Goal: Task Accomplishment & Management: Manage account settings

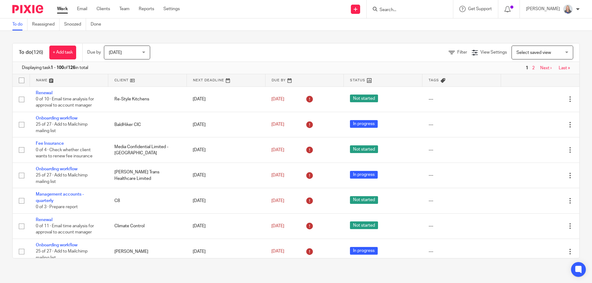
click at [393, 11] on input "Search" at bounding box center [406, 10] width 55 height 6
type input "st peters"
click at [402, 28] on link at bounding box center [430, 26] width 104 height 14
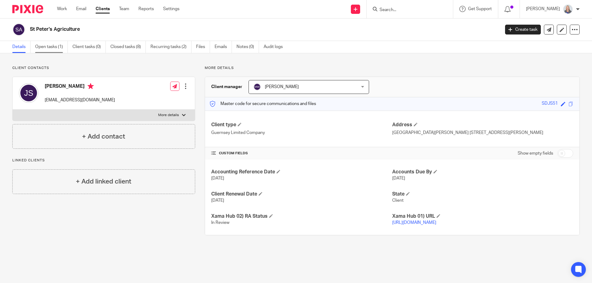
click at [55, 47] on link "Open tasks (1)" at bounding box center [51, 47] width 33 height 12
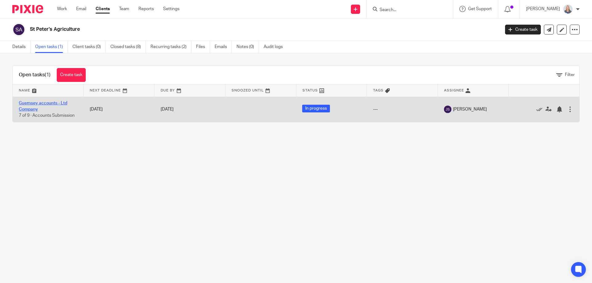
click at [41, 102] on link "Guernsey accounts - Ltd Company" at bounding box center [43, 106] width 48 height 10
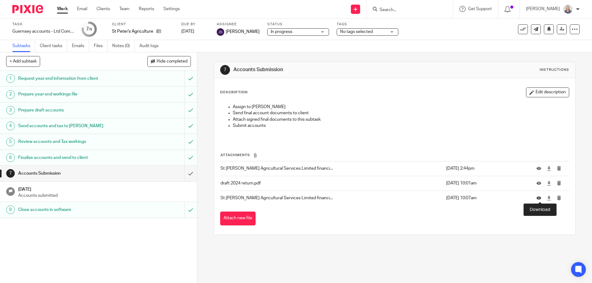
drag, startPoint x: 538, startPoint y: 199, endPoint x: 532, endPoint y: 200, distance: 6.4
click at [547, 199] on icon at bounding box center [549, 198] width 5 height 5
click at [547, 183] on icon at bounding box center [549, 183] width 5 height 5
click at [419, 9] on input "Search" at bounding box center [406, 10] width 55 height 6
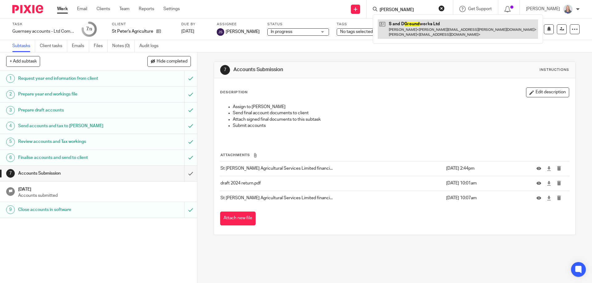
type input "grund"
click at [432, 30] on link at bounding box center [458, 28] width 160 height 19
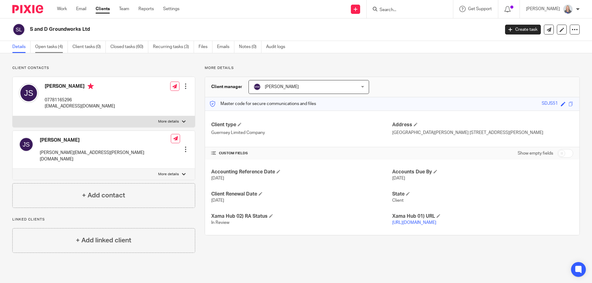
click at [58, 46] on link "Open tasks (4)" at bounding box center [51, 47] width 33 height 12
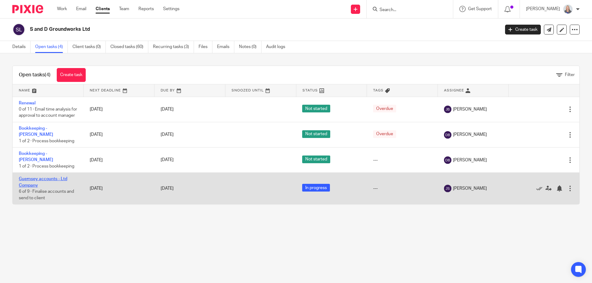
click at [40, 179] on link "Guernsey accounts - Ltd Company" at bounding box center [43, 182] width 48 height 10
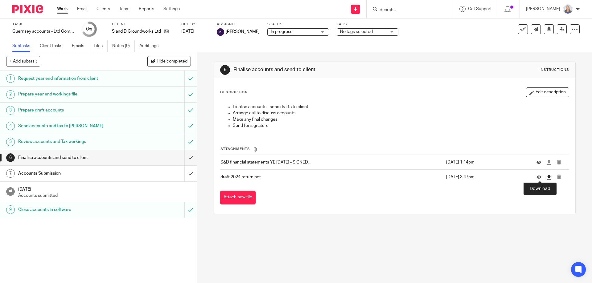
click at [547, 179] on icon at bounding box center [549, 177] width 5 height 5
click at [428, 13] on div at bounding box center [410, 9] width 86 height 18
click at [409, 11] on input "Search" at bounding box center [406, 10] width 55 height 6
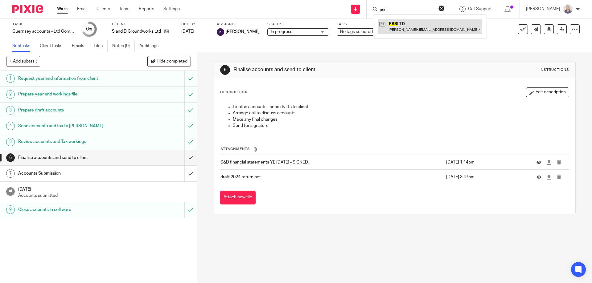
type input "pss"
click at [411, 26] on link at bounding box center [430, 26] width 104 height 14
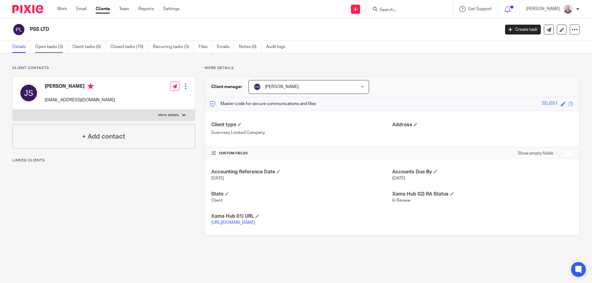
click at [55, 49] on link "Open tasks (3)" at bounding box center [51, 47] width 33 height 12
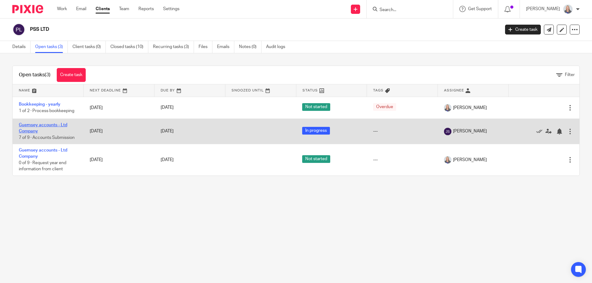
click at [32, 130] on link "Guernsey accounts - Ltd Company" at bounding box center [43, 128] width 48 height 10
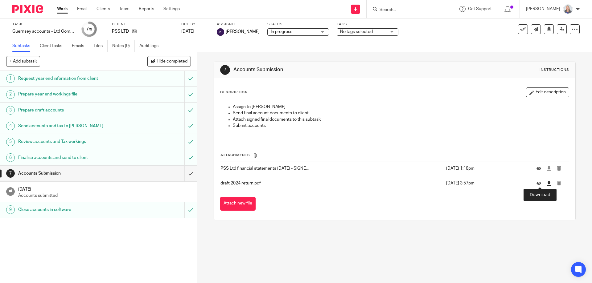
click at [547, 184] on icon at bounding box center [549, 183] width 5 height 5
click at [400, 6] on form at bounding box center [412, 9] width 66 height 8
click at [393, 9] on input "Search" at bounding box center [406, 10] width 55 height 6
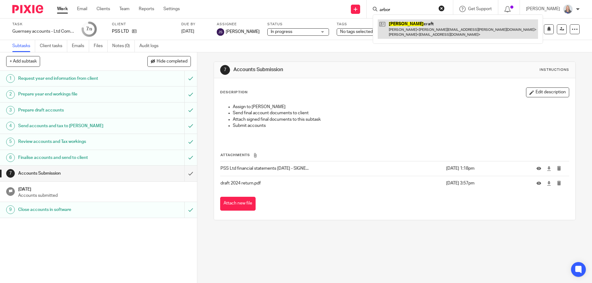
type input "arbor"
click at [421, 33] on link at bounding box center [458, 28] width 160 height 19
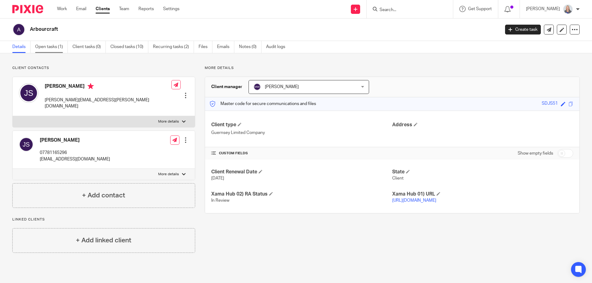
click at [54, 46] on link "Open tasks (1)" at bounding box center [51, 47] width 33 height 12
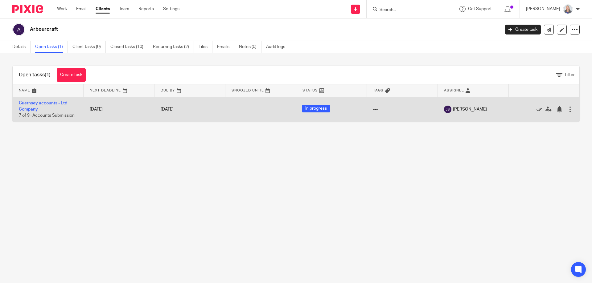
click at [27, 106] on td "Guernsey accounts - Ltd Company 7 of 9 · Accounts Submission" at bounding box center [48, 109] width 71 height 25
click at [36, 108] on link "Guernsey accounts - Ltd Company" at bounding box center [43, 106] width 48 height 10
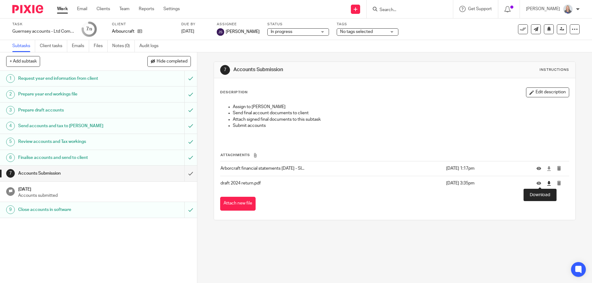
click at [547, 184] on icon at bounding box center [549, 183] width 5 height 5
click at [397, 13] on div at bounding box center [410, 9] width 86 height 18
click at [392, 11] on input "Search" at bounding box center [406, 10] width 55 height 6
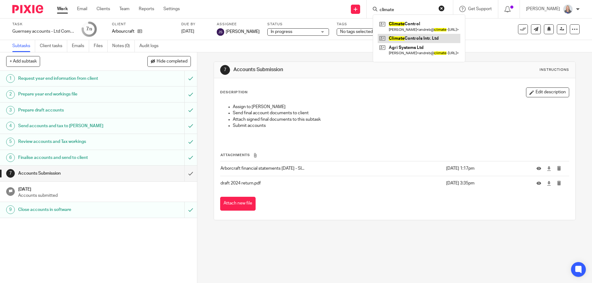
type input "climate"
click at [402, 38] on link at bounding box center [419, 38] width 83 height 9
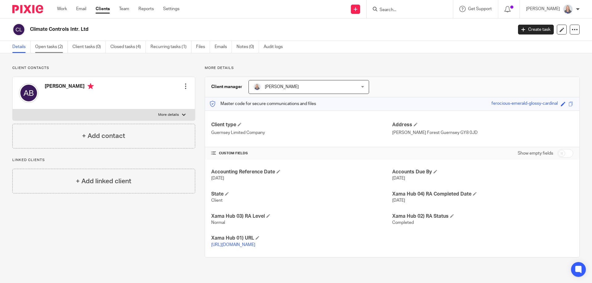
click at [49, 47] on link "Open tasks (2)" at bounding box center [51, 47] width 33 height 12
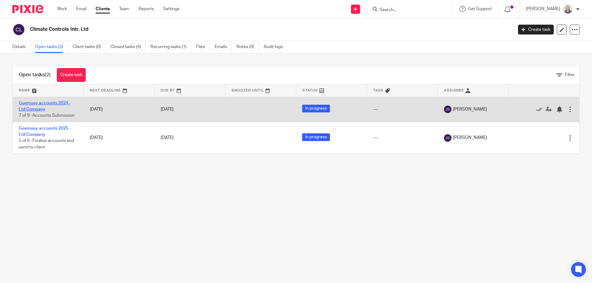
click at [40, 104] on link "Guernsey accounts 2024 - Ltd Company" at bounding box center [45, 106] width 52 height 10
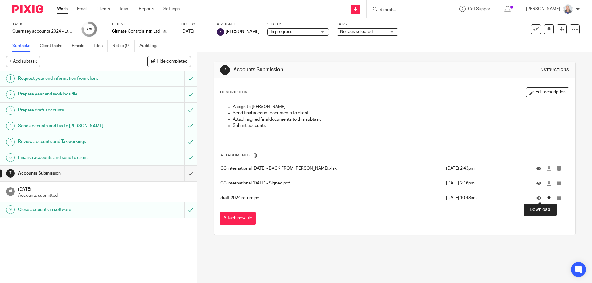
click at [547, 198] on icon at bounding box center [549, 198] width 5 height 5
